Goal: Contribute content

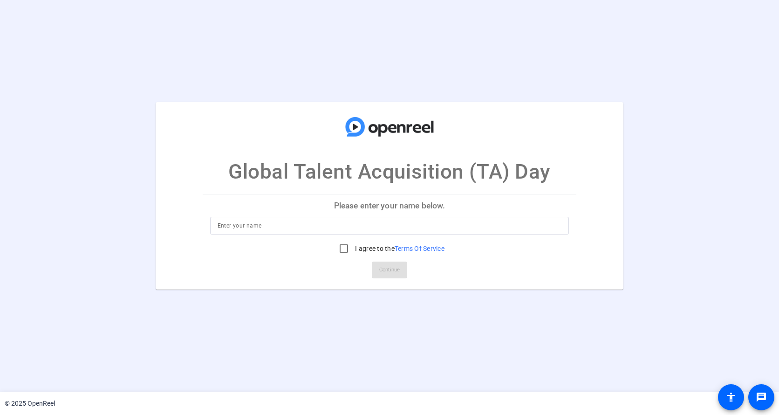
click at [292, 229] on input at bounding box center [390, 225] width 344 height 11
type input "[PERSON_NAME]"
click at [344, 246] on input "I agree to the Terms Of Service" at bounding box center [344, 248] width 19 height 19
checkbox input "true"
click at [396, 269] on span "Continue" at bounding box center [389, 270] width 21 height 14
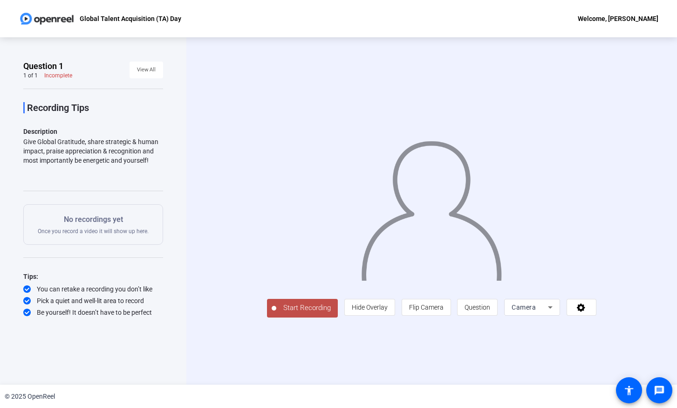
click at [276, 313] on span "Start Recording" at bounding box center [307, 307] width 62 height 11
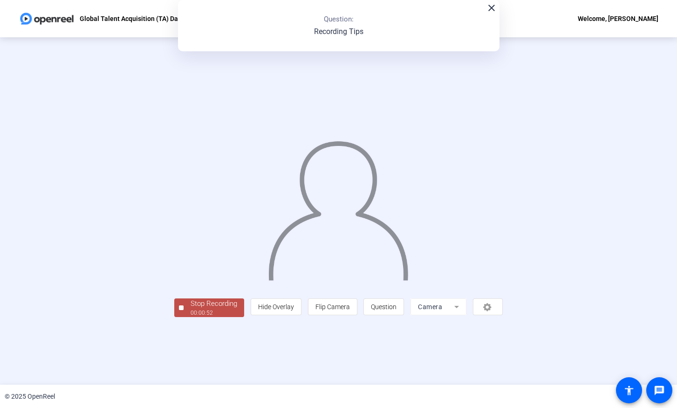
click at [191, 309] on div "Stop Recording" at bounding box center [214, 303] width 47 height 11
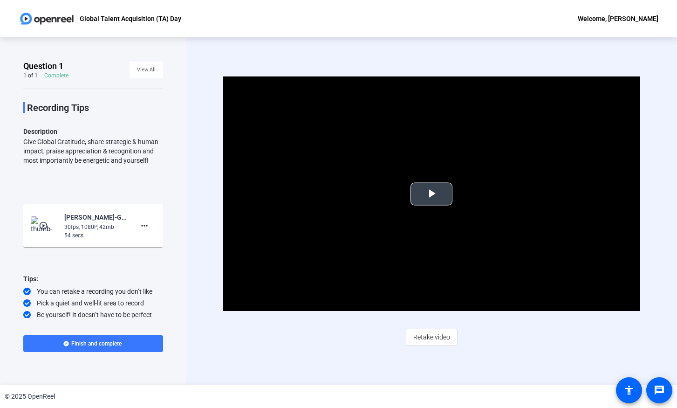
click at [431, 194] on span "Video Player" at bounding box center [431, 194] width 0 height 0
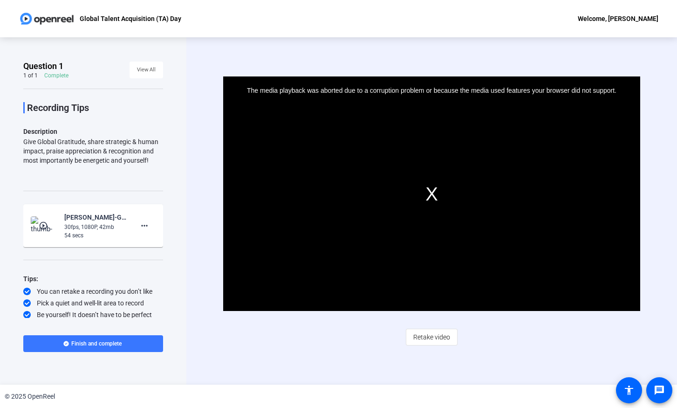
click at [49, 230] on img at bounding box center [44, 225] width 27 height 19
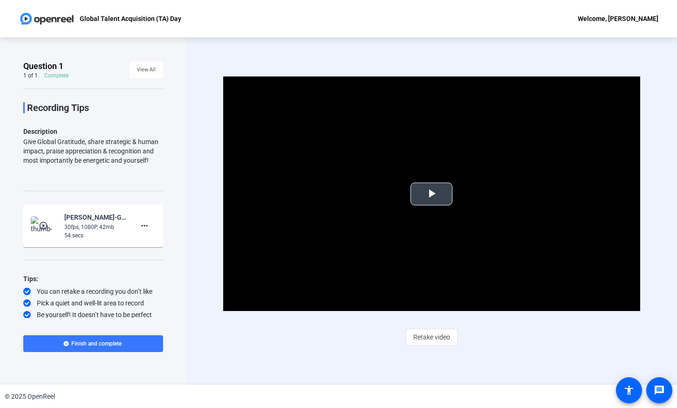
click at [431, 194] on span "Video Player" at bounding box center [431, 194] width 0 height 0
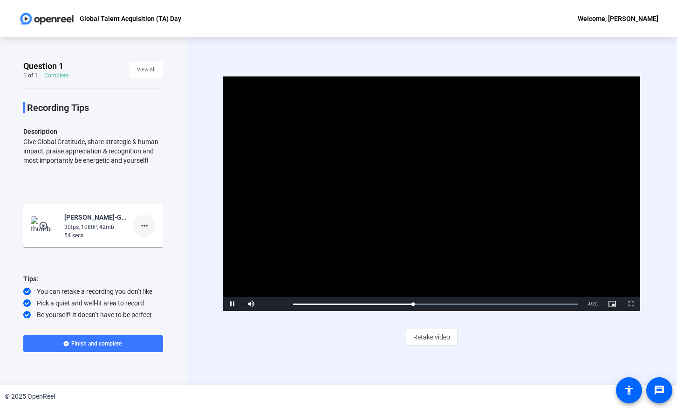
click at [141, 222] on mat-icon "more_horiz" at bounding box center [144, 225] width 11 height 11
click at [141, 246] on span "Delete clip" at bounding box center [154, 244] width 37 height 11
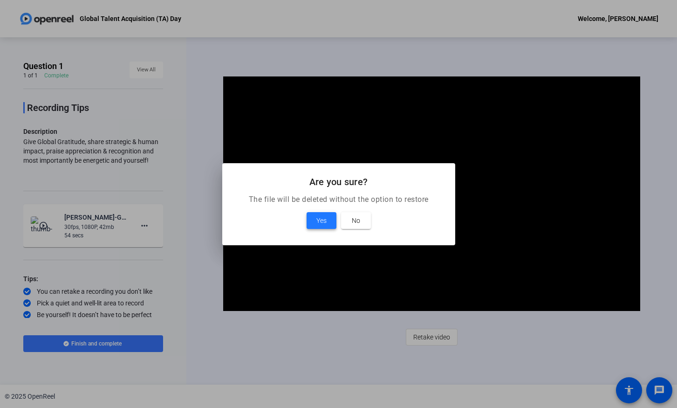
click at [324, 218] on span "Yes" at bounding box center [321, 220] width 10 height 11
